Goal: Information Seeking & Learning: Learn about a topic

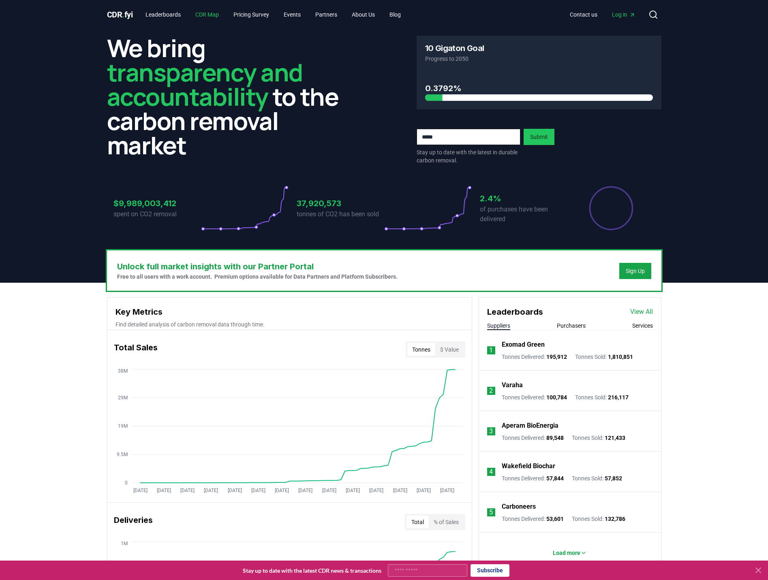
click at [209, 13] on link "CDR Map" at bounding box center [207, 14] width 36 height 15
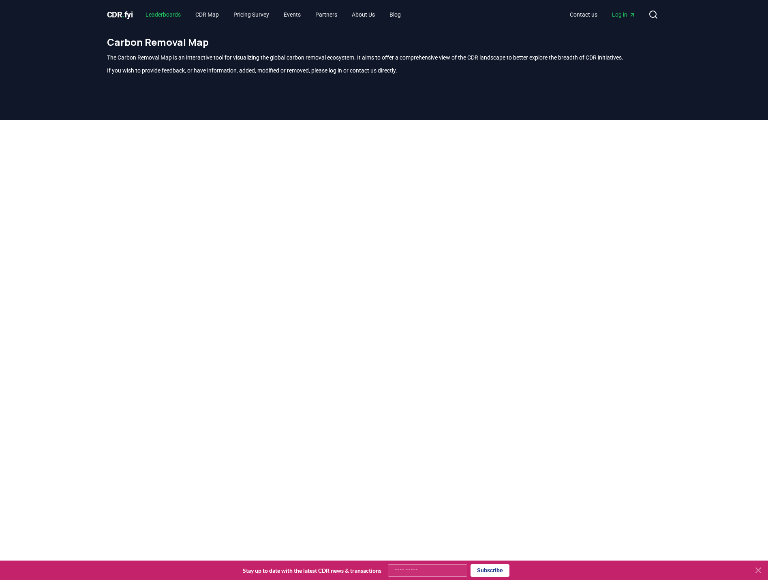
click at [183, 16] on link "Leaderboards" at bounding box center [163, 14] width 48 height 15
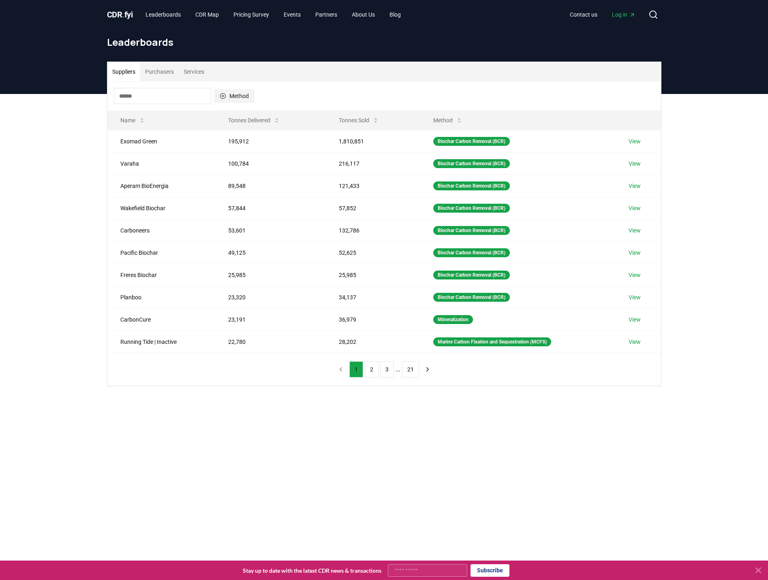
click at [229, 91] on button "Method" at bounding box center [234, 96] width 40 height 13
click at [239, 172] on span "Direct Air Carbon Capture and Sequestration (DACCS)" at bounding box center [256, 174] width 55 height 32
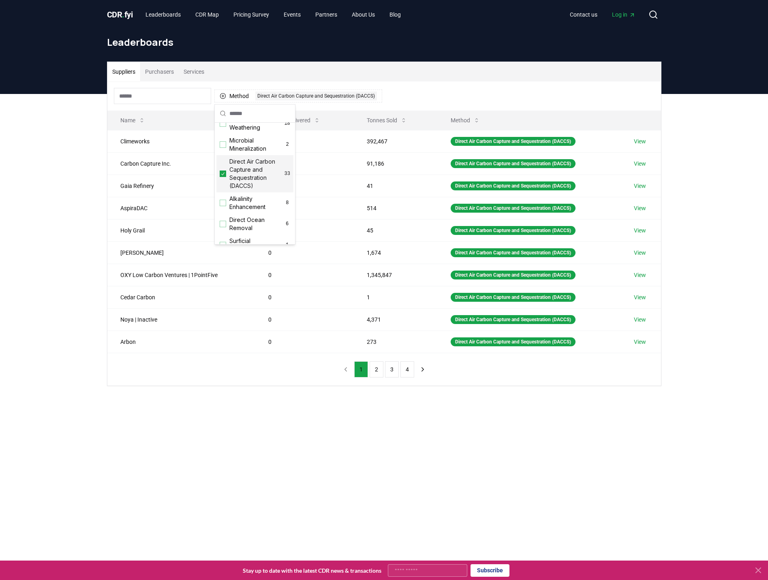
click at [56, 224] on div "Suppliers Purchasers Services Method 1 Direct Air Carbon Capture and Sequestrat…" at bounding box center [384, 256] width 768 height 324
click at [378, 369] on button "2" at bounding box center [376, 369] width 14 height 16
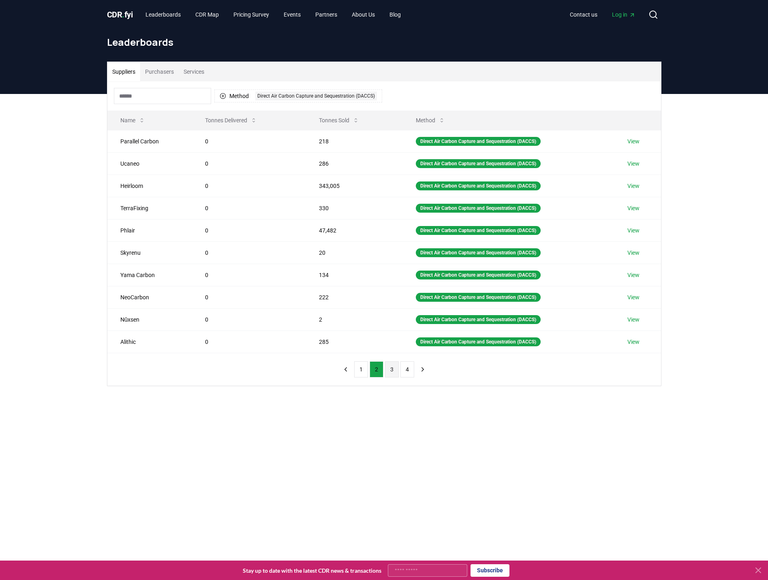
click at [395, 370] on button "3" at bounding box center [392, 369] width 14 height 16
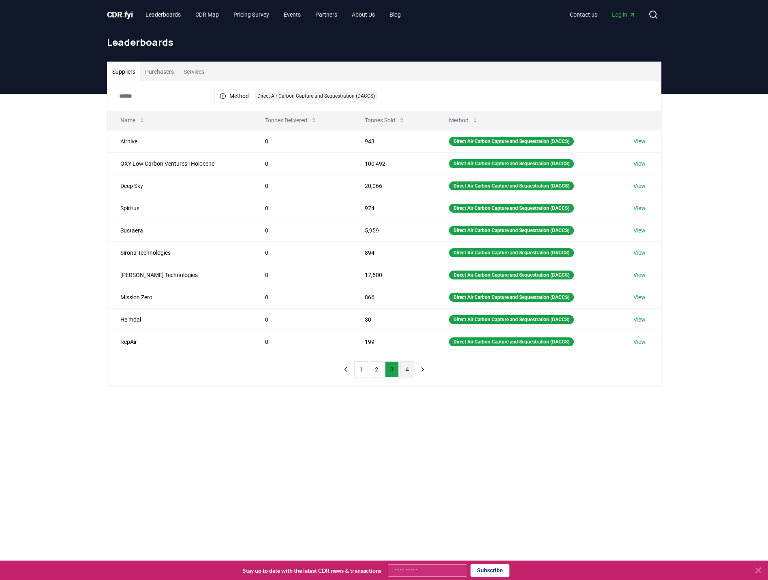
click at [403, 369] on button "4" at bounding box center [407, 369] width 14 height 16
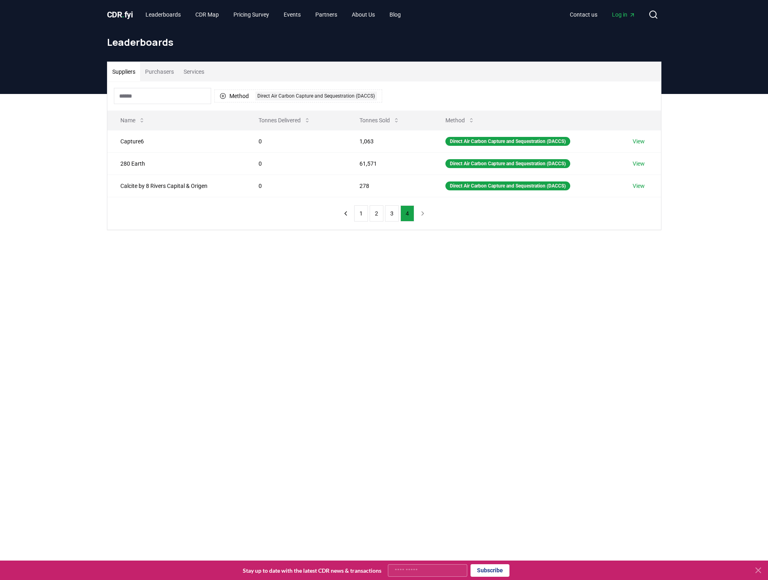
click at [391, 372] on main "Suppliers Purchasers Services Method 1 Direct Air Carbon Capture and Sequestrat…" at bounding box center [384, 384] width 768 height 580
click at [360, 212] on button "1" at bounding box center [361, 213] width 14 height 16
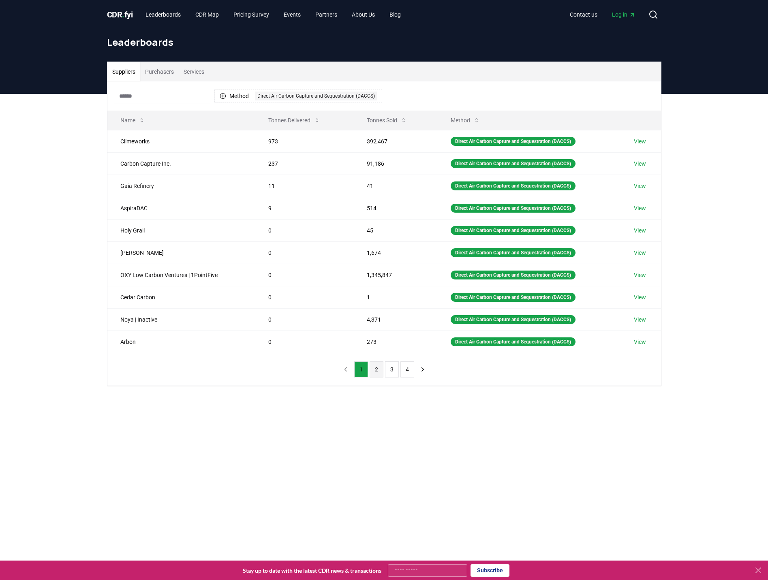
click at [375, 369] on button "2" at bounding box center [376, 369] width 14 height 16
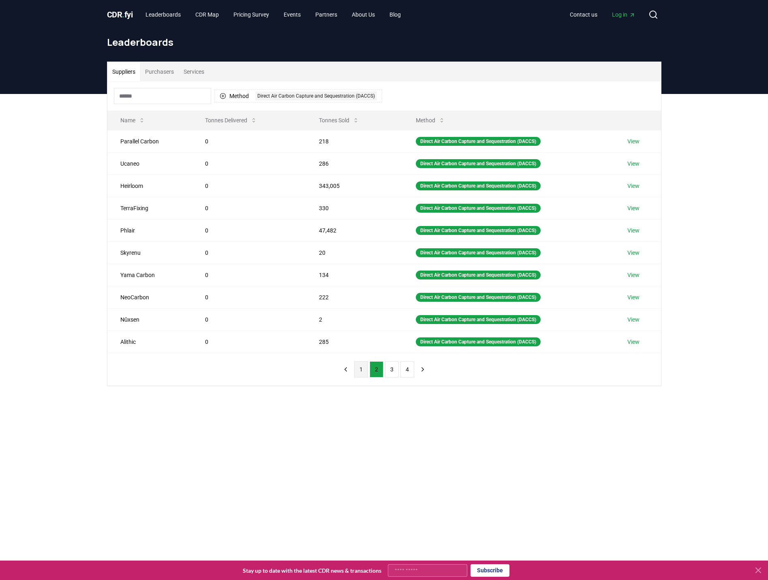
click at [360, 372] on button "1" at bounding box center [361, 369] width 14 height 16
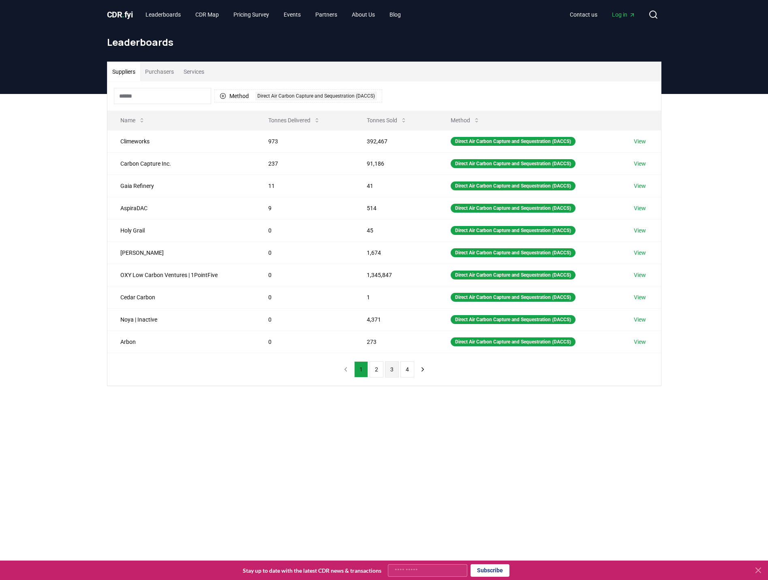
click at [385, 369] on button "3" at bounding box center [392, 369] width 14 height 16
click at [377, 372] on button "2" at bounding box center [376, 369] width 14 height 16
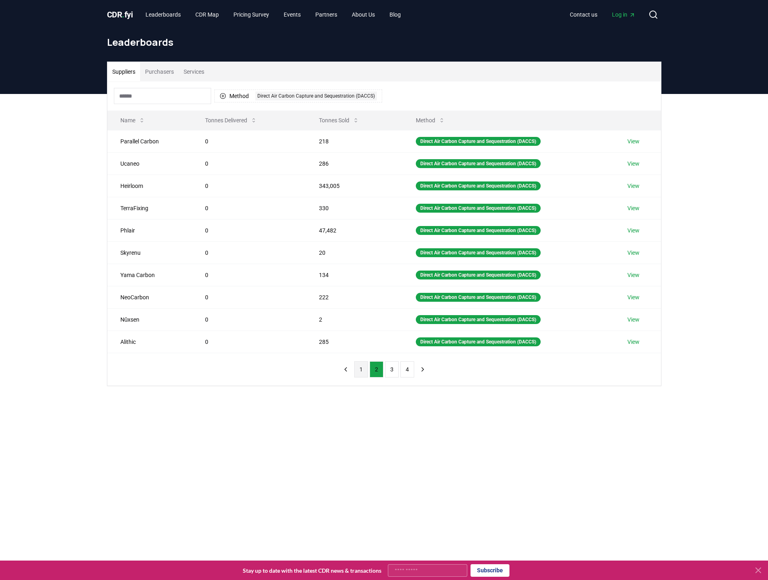
click at [359, 373] on button "1" at bounding box center [361, 369] width 14 height 16
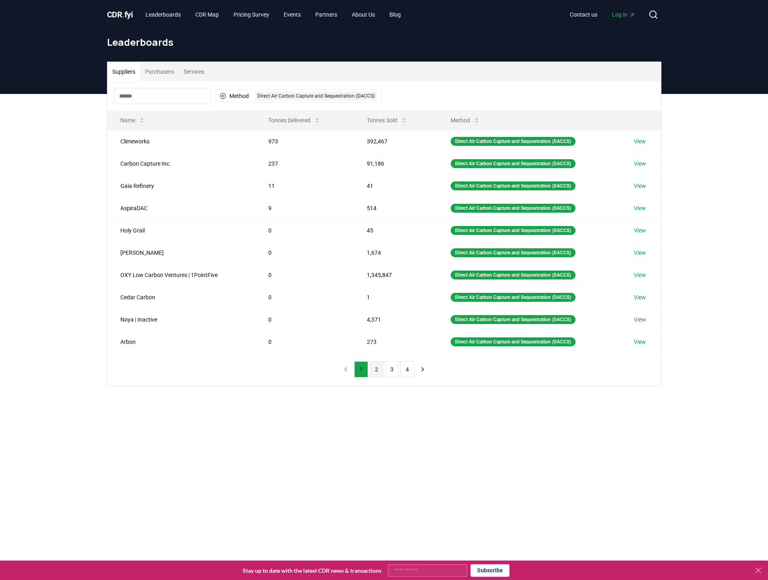
click at [373, 371] on button "2" at bounding box center [376, 369] width 14 height 16
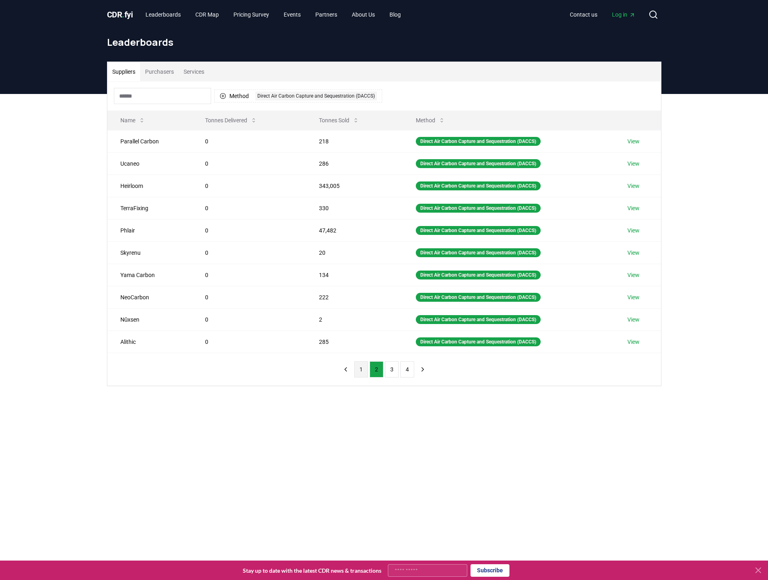
click at [366, 374] on button "1" at bounding box center [361, 369] width 14 height 16
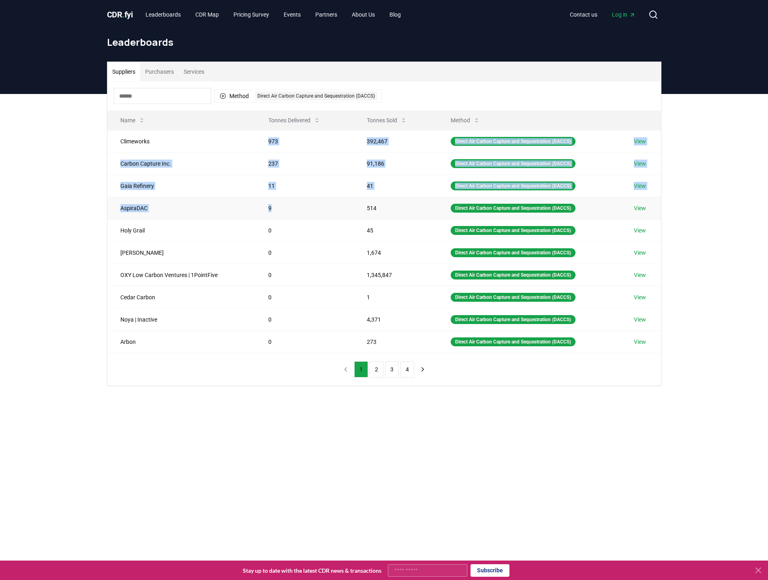
drag, startPoint x: 265, startPoint y: 141, endPoint x: 273, endPoint y: 210, distance: 68.9
click at [273, 210] on tbody "Climeworks 973 392,467 Direct Air Carbon Capture and Sequestration (DACCS) View…" at bounding box center [383, 241] width 553 height 223
click at [271, 213] on td "9" at bounding box center [304, 208] width 99 height 22
drag, startPoint x: 271, startPoint y: 213, endPoint x: 258, endPoint y: 145, distance: 69.2
click at [258, 145] on tbody "Climeworks 973 392,467 Direct Air Carbon Capture and Sequestration (DACCS) View…" at bounding box center [383, 241] width 553 height 223
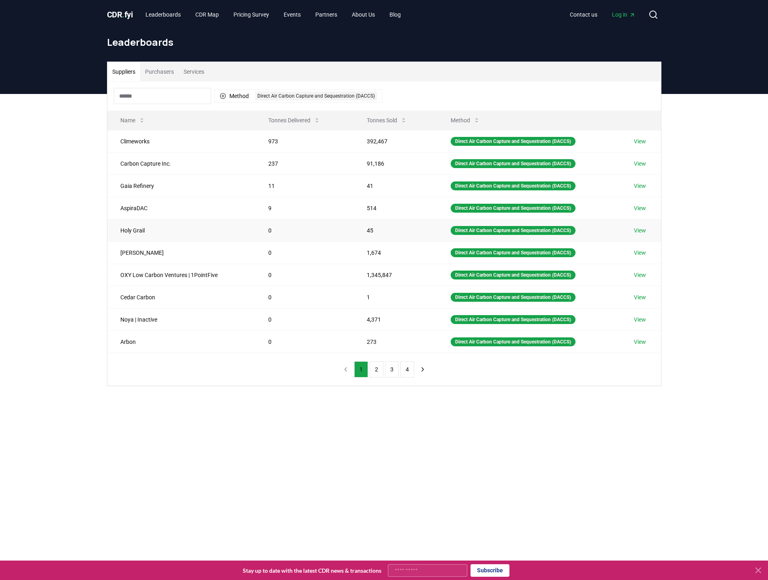
click at [269, 223] on td "0" at bounding box center [304, 230] width 99 height 22
click at [279, 102] on button "Method 1 Direct Air Carbon Capture and Sequestration (DACCS)" at bounding box center [298, 96] width 168 height 13
click at [226, 98] on button "Method 1 Direct Air Carbon Capture and Sequestration (DACCS)" at bounding box center [298, 96] width 168 height 13
click at [223, 98] on icon "button" at bounding box center [223, 96] width 6 height 6
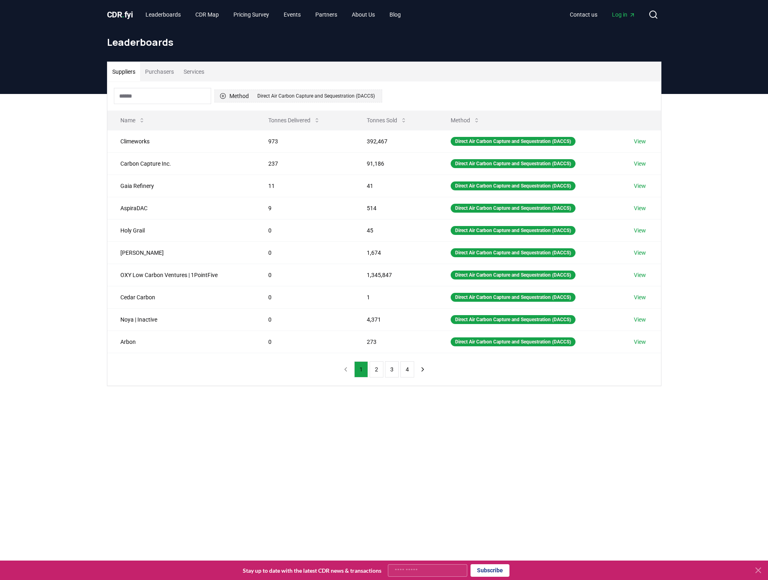
click at [223, 98] on icon "button" at bounding box center [223, 96] width 6 height 6
click at [224, 177] on icon "Suggestions" at bounding box center [223, 174] width 6 height 6
